Goal: Check status: Check status

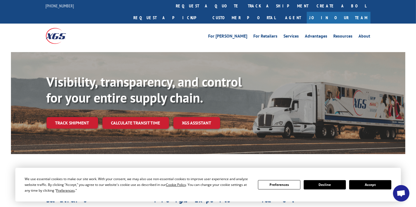
click at [383, 185] on button "Accept" at bounding box center [370, 184] width 42 height 9
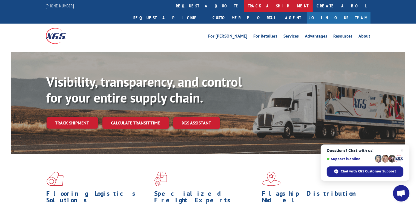
click at [244, 3] on link "track a shipment" at bounding box center [278, 6] width 69 height 12
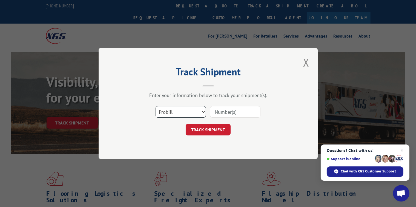
click at [202, 113] on select "Select category... Probill BOL PO" at bounding box center [181, 112] width 50 height 12
select select "bol"
click at [156, 106] on select "Select category... Probill BOL PO" at bounding box center [181, 112] width 50 height 12
click at [230, 111] on input at bounding box center [235, 112] width 50 height 12
paste input "15170035"
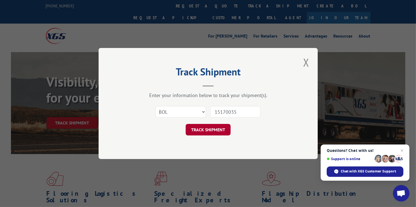
type input "15170035"
click at [205, 129] on button "TRACK SHIPMENT" at bounding box center [208, 130] width 45 height 12
